Goal: Check status: Check status

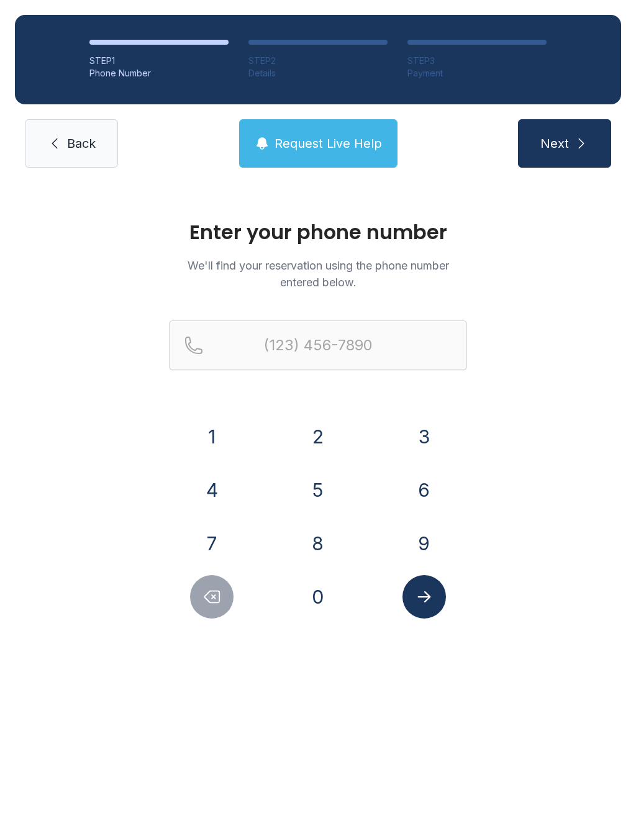
click at [426, 437] on button "3" at bounding box center [424, 436] width 43 height 43
click at [321, 591] on button "0" at bounding box center [317, 596] width 43 height 43
click at [428, 435] on button "3" at bounding box center [424, 436] width 43 height 43
click at [332, 537] on button "8" at bounding box center [317, 543] width 43 height 43
click at [217, 547] on button "7" at bounding box center [211, 543] width 43 height 43
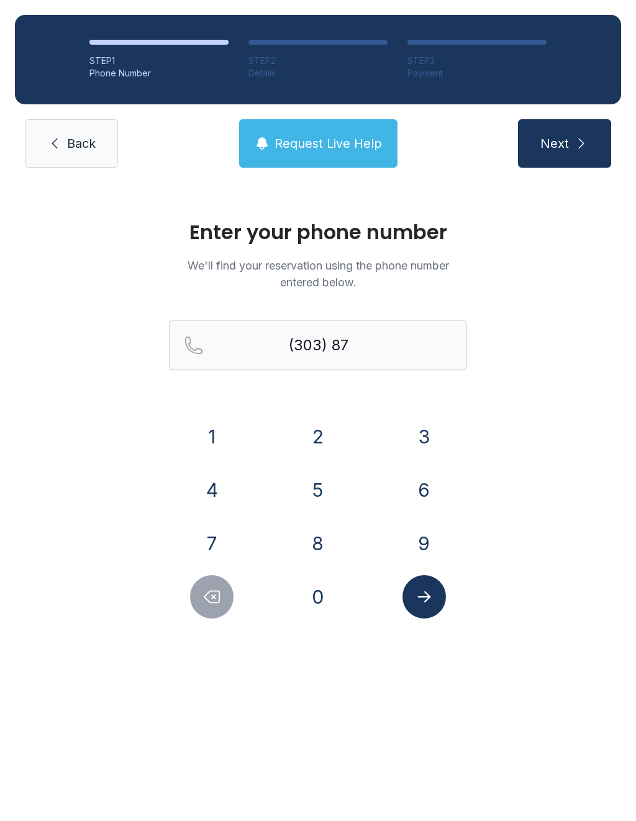
click at [320, 494] on button "5" at bounding box center [317, 489] width 43 height 43
click at [416, 429] on button "3" at bounding box center [424, 436] width 43 height 43
click at [434, 485] on button "6" at bounding box center [424, 489] width 43 height 43
click at [331, 430] on button "2" at bounding box center [317, 436] width 43 height 43
click at [423, 544] on button "9" at bounding box center [424, 543] width 43 height 43
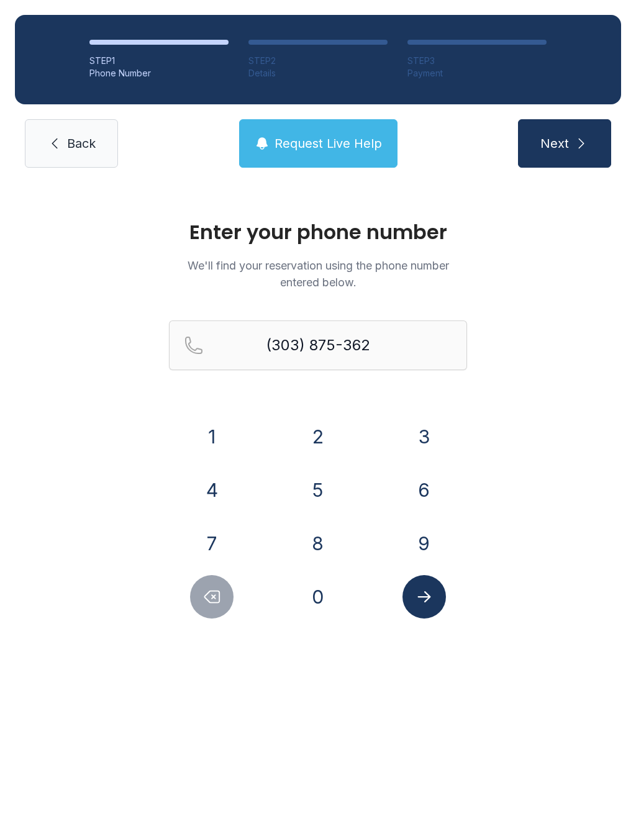
type input "[PHONE_NUMBER]"
click at [426, 595] on icon "Submit lookup form" at bounding box center [424, 597] width 19 height 19
